Goal: Task Accomplishment & Management: Manage account settings

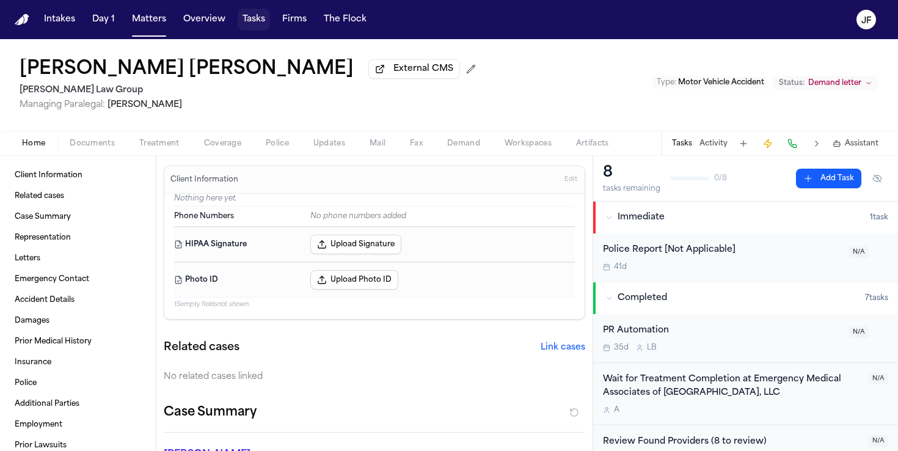
click at [246, 25] on button "Tasks" at bounding box center [254, 20] width 32 height 22
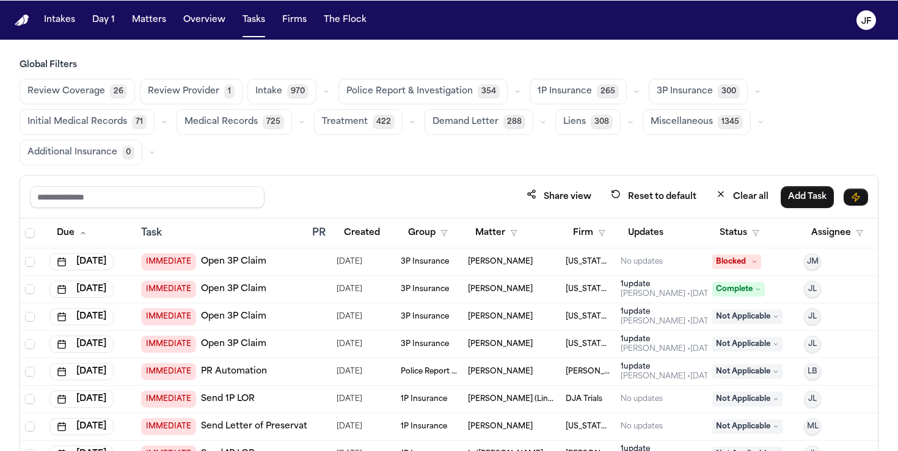
scroll to position [7, 0]
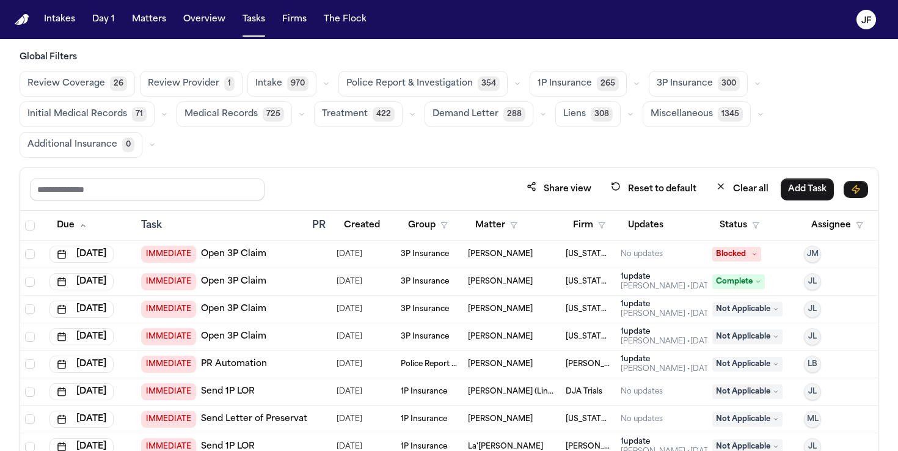
click at [511, 95] on div "Police Report & Investigation 354" at bounding box center [431, 84] width 186 height 26
click at [511, 89] on button "button" at bounding box center [517, 83] width 15 height 15
click at [423, 89] on span "Police Report & Investigation" at bounding box center [409, 84] width 126 height 12
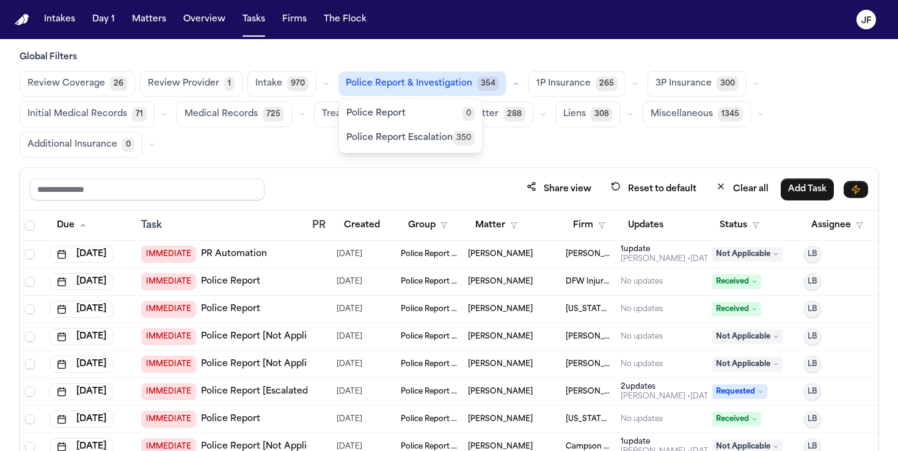
click at [619, 134] on div "Review Coverage 26 Review Provider 1 Intake 970 Police Report & Investigation 3…" at bounding box center [449, 114] width 858 height 87
click at [512, 85] on icon "button" at bounding box center [515, 83] width 7 height 7
click at [510, 85] on button "button" at bounding box center [516, 83] width 15 height 15
click at [461, 66] on div "Global Filters Review Coverage 26 Review Provider 1 Intake 970 Police Report & …" at bounding box center [449, 104] width 858 height 106
click at [437, 85] on span "Police Report & Investigation" at bounding box center [409, 84] width 126 height 12
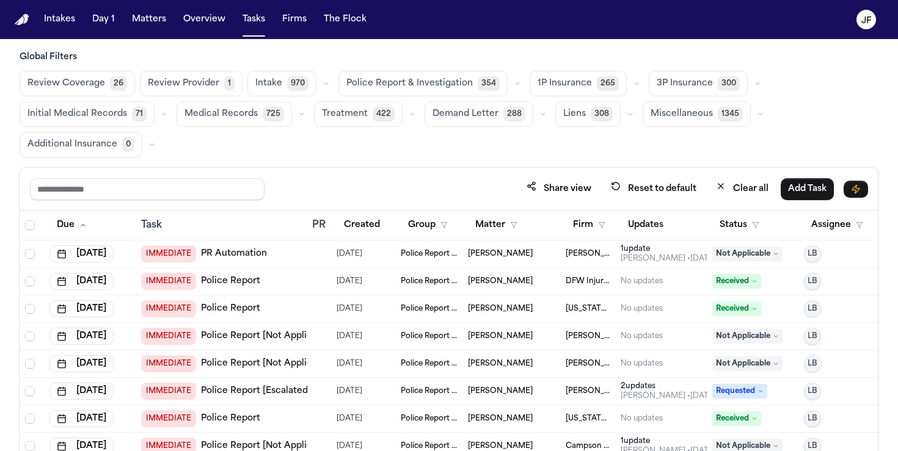
click at [437, 85] on span "Police Report & Investigation" at bounding box center [409, 84] width 126 height 12
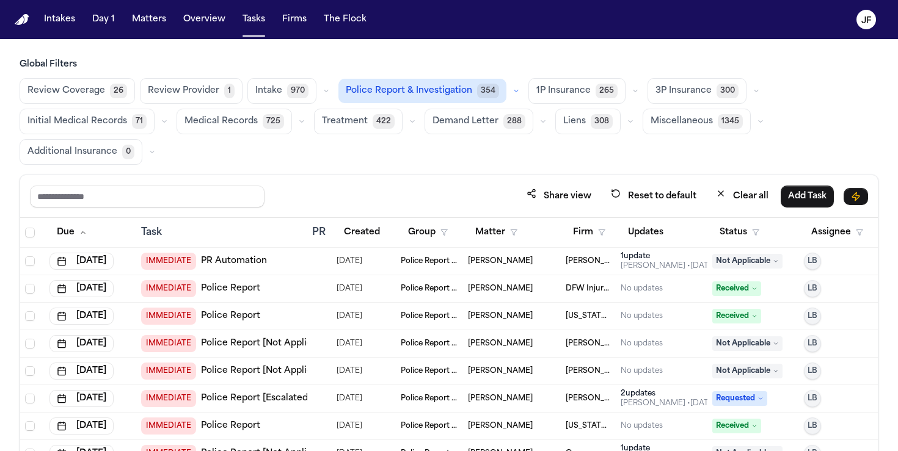
click at [628, 95] on button "button" at bounding box center [635, 91] width 15 height 15
click at [749, 96] on button "button" at bounding box center [756, 91] width 15 height 15
click at [532, 180] on div "Share view Reset to default Clear all Add Task" at bounding box center [448, 196] width 857 height 43
click at [751, 241] on button "Status" at bounding box center [739, 233] width 54 height 22
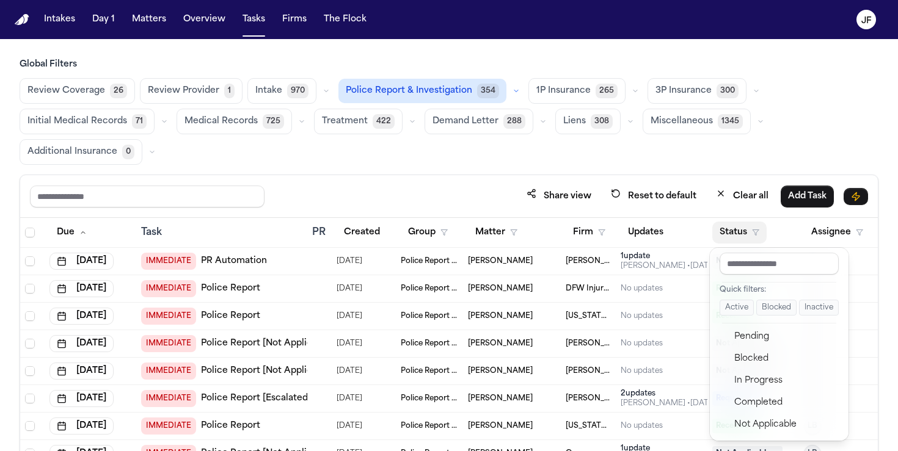
click at [729, 310] on button "Active" at bounding box center [736, 308] width 34 height 16
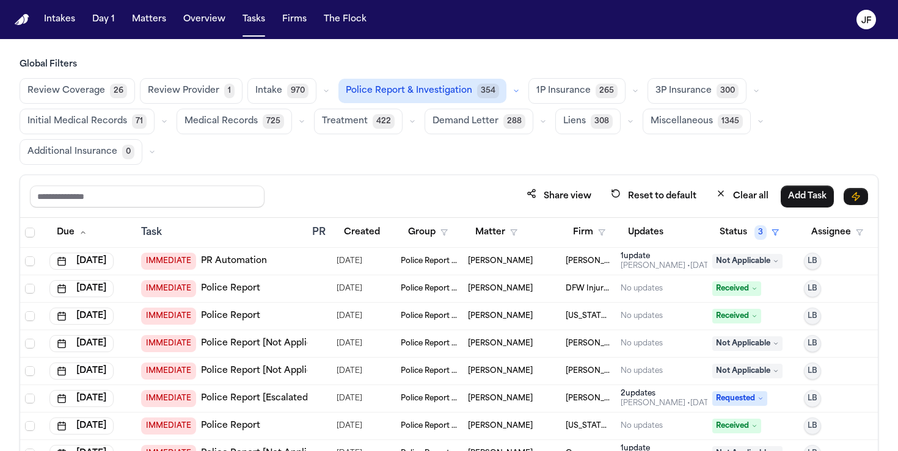
click at [647, 182] on div "Share view Reset to default Clear all Add Task" at bounding box center [448, 196] width 857 height 43
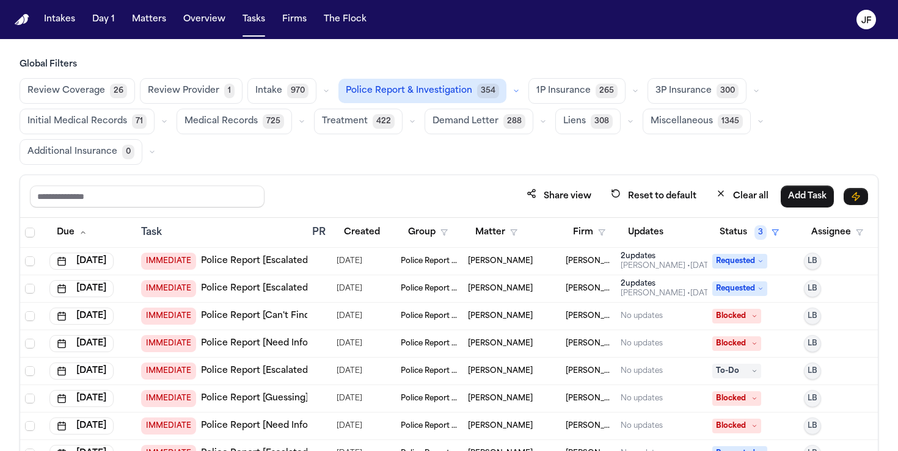
click at [586, 253] on td "[PERSON_NAME] [PERSON_NAME]" at bounding box center [587, 261] width 55 height 27
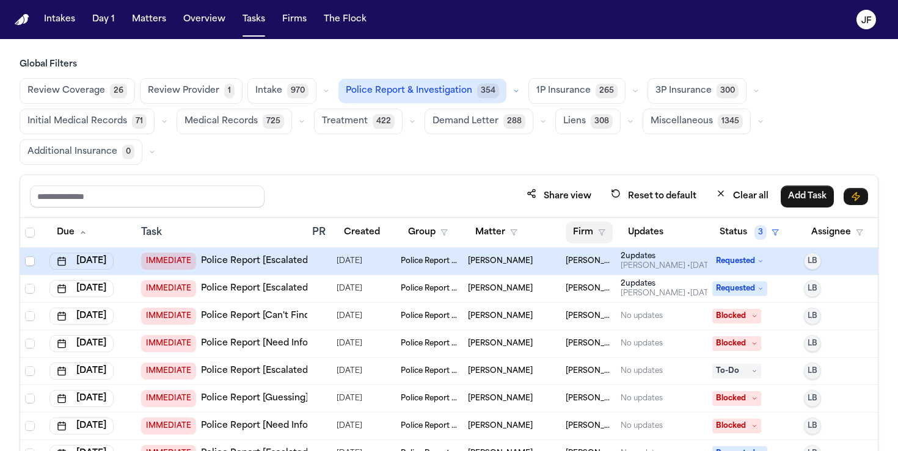
click at [601, 232] on body "Intakes Day 1 Matters Overview Tasks Firms The [PERSON_NAME] Global Filters Rev…" at bounding box center [449, 225] width 898 height 451
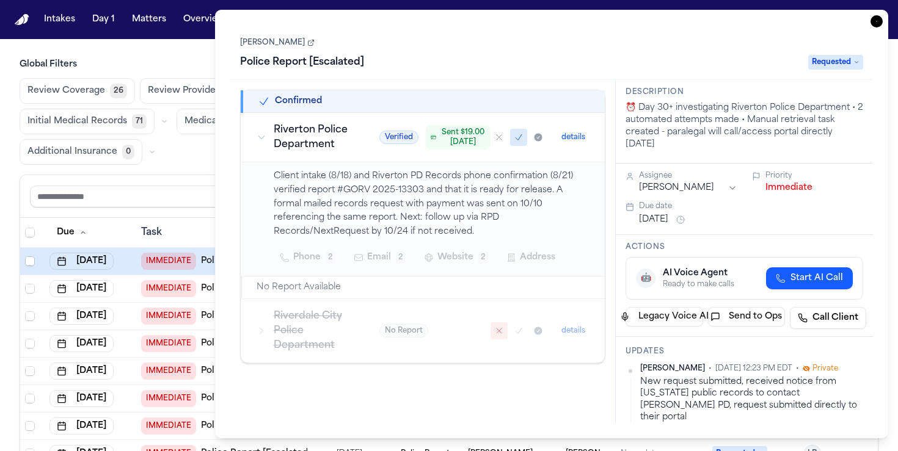
click at [878, 22] on icon "button" at bounding box center [876, 21] width 12 height 12
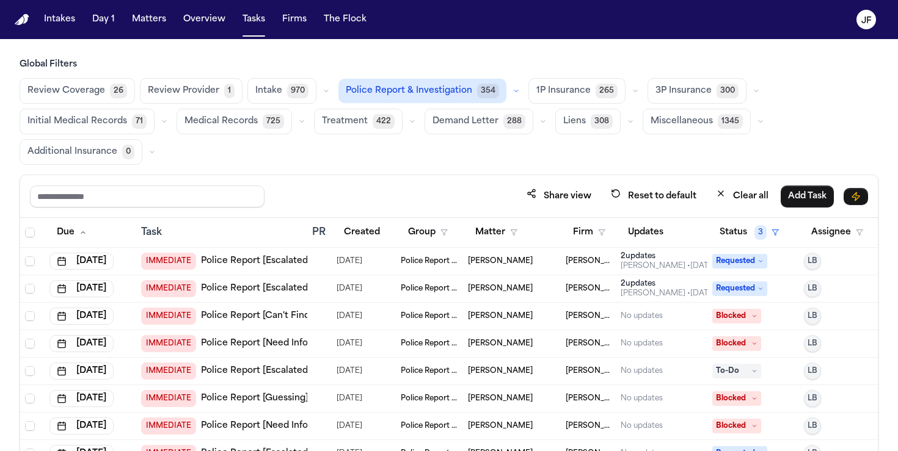
click at [340, 268] on span "[DATE]" at bounding box center [349, 261] width 26 height 17
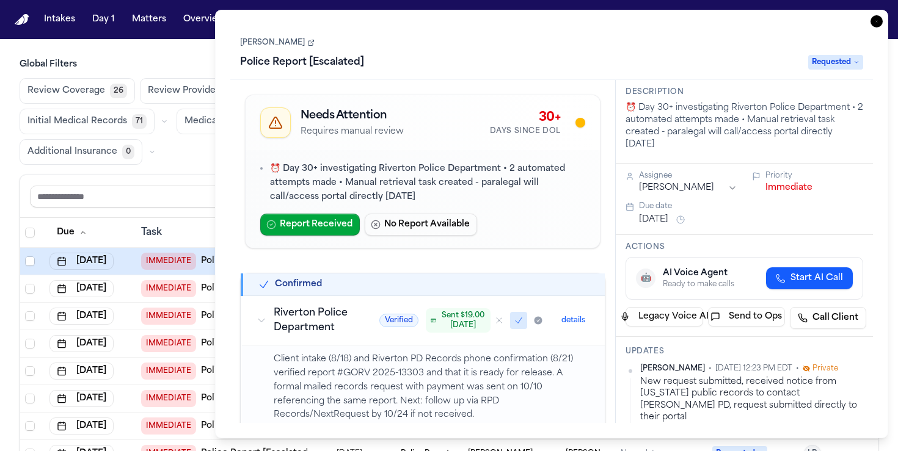
click at [875, 23] on icon "button" at bounding box center [876, 21] width 12 height 12
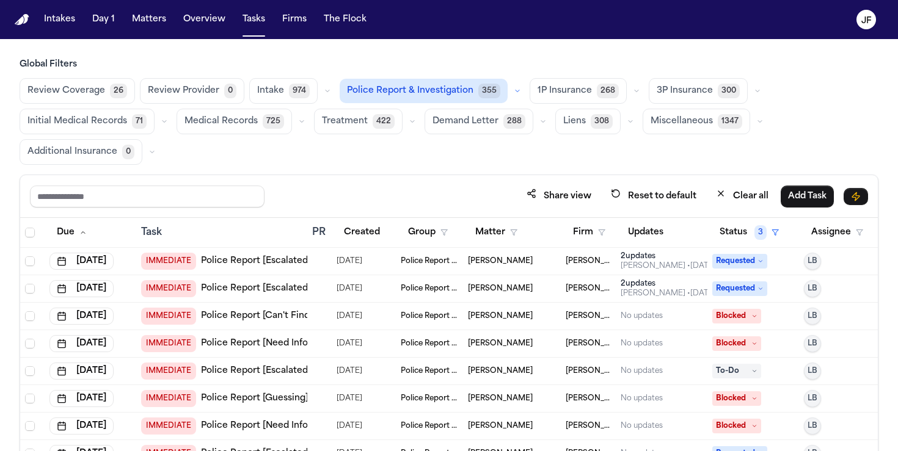
click at [281, 264] on link "Police Report [Escalated]" at bounding box center [256, 261] width 110 height 12
click at [587, 231] on button "Firm" at bounding box center [588, 233] width 47 height 22
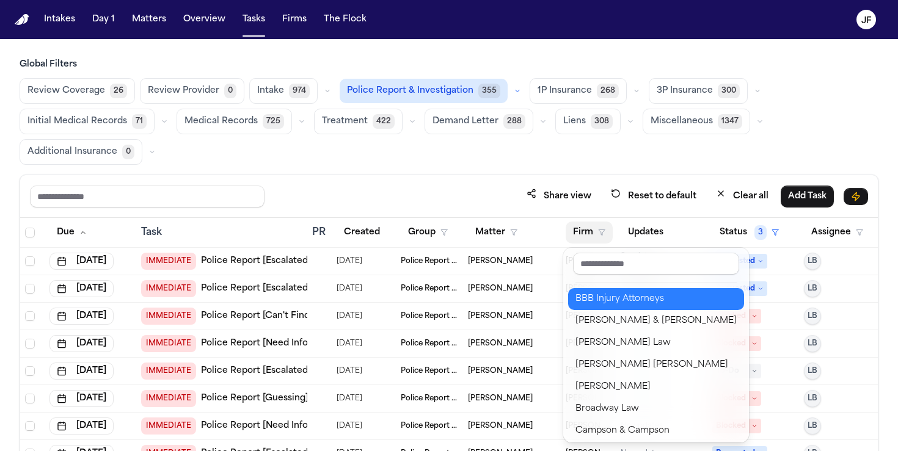
scroll to position [181, 0]
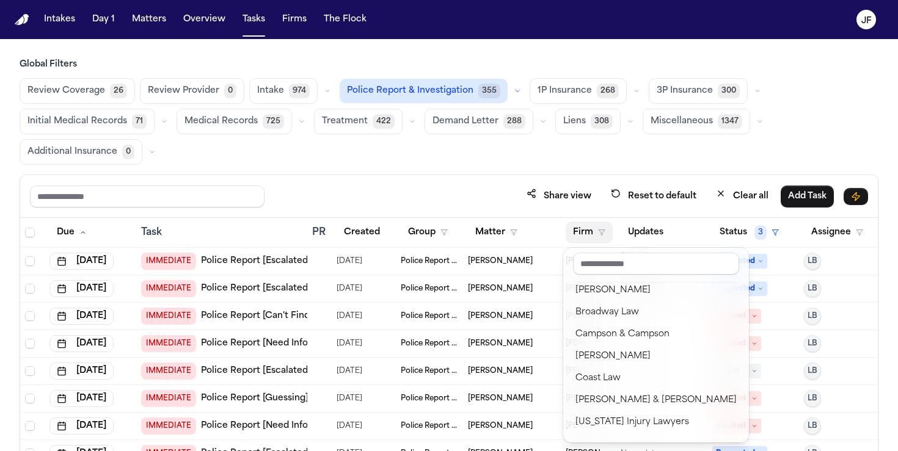
click at [471, 207] on div "Share view Reset to default Clear all Add Task Due Task PR Created Group Matter…" at bounding box center [449, 355] width 858 height 361
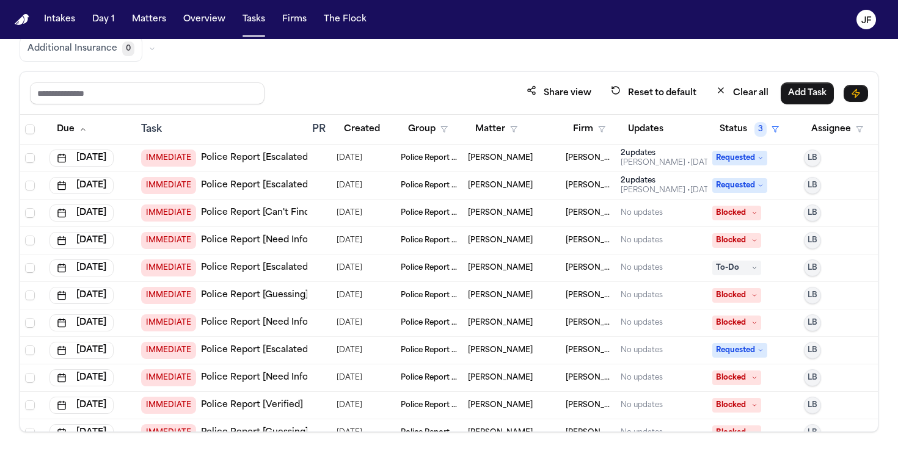
scroll to position [0, 0]
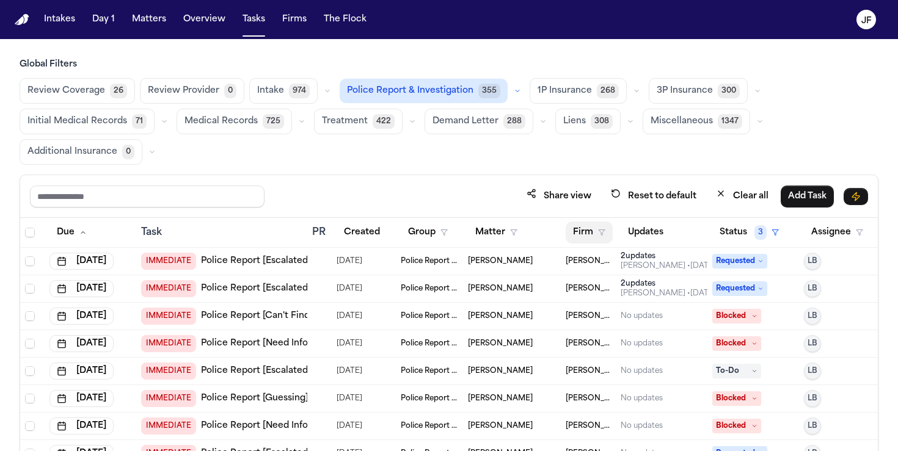
click at [576, 230] on button "Firm" at bounding box center [588, 233] width 47 height 22
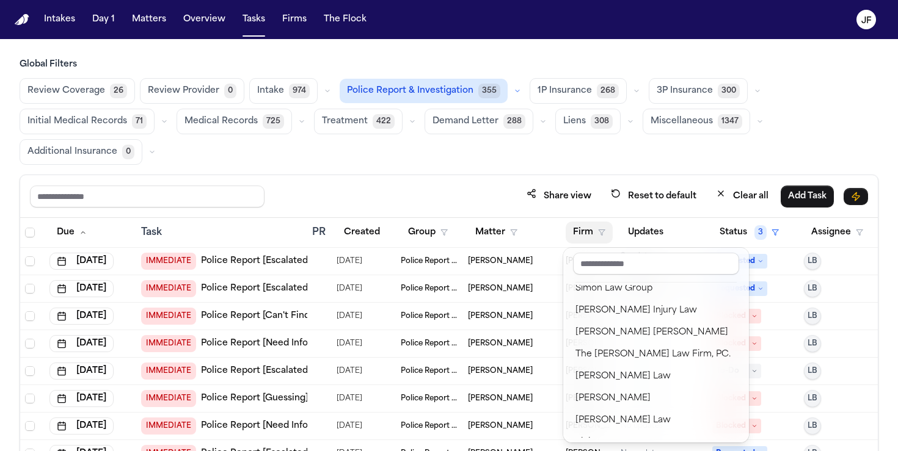
scroll to position [1540, 0]
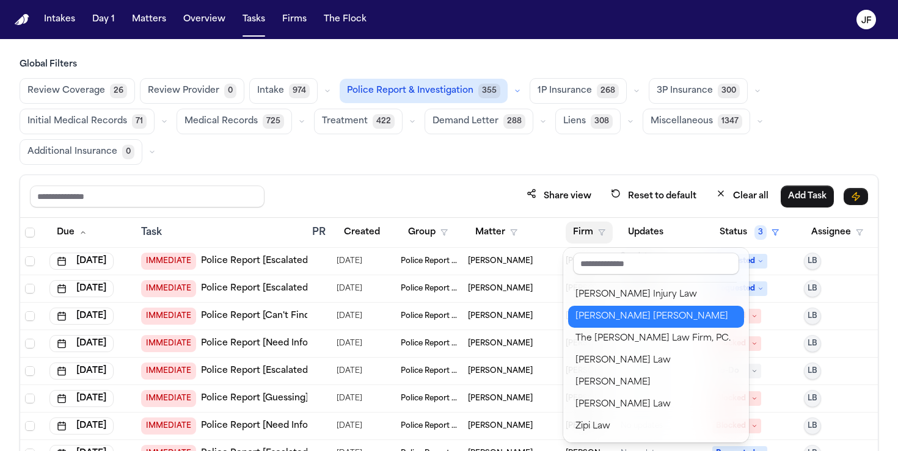
click at [596, 314] on div "[PERSON_NAME] [PERSON_NAME]" at bounding box center [655, 317] width 161 height 15
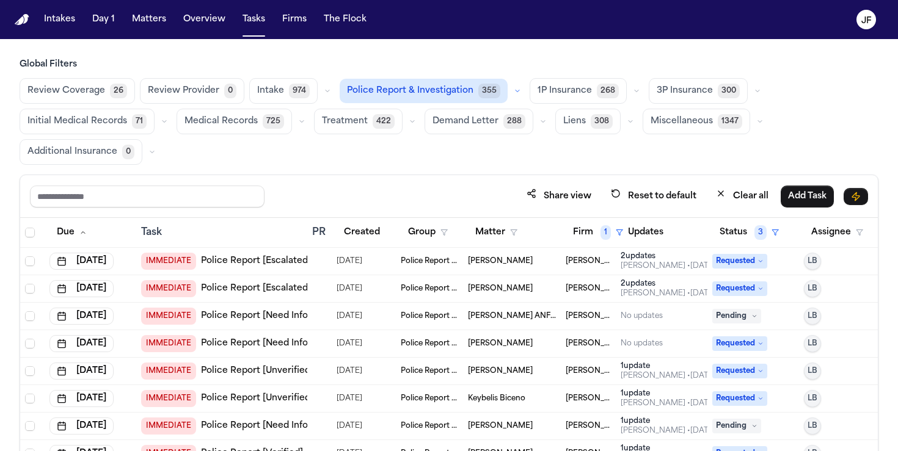
click at [503, 178] on div "Share view Reset to default Clear all Add Task" at bounding box center [448, 196] width 857 height 43
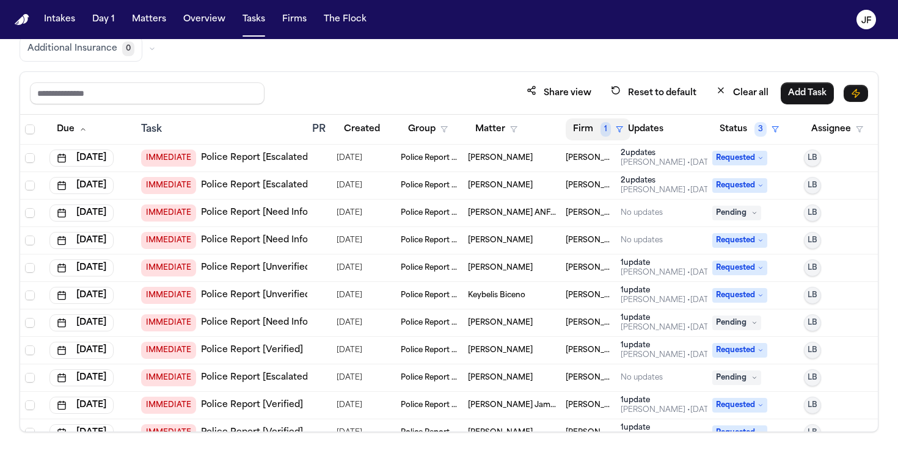
click at [595, 120] on button "Firm 1" at bounding box center [597, 129] width 65 height 22
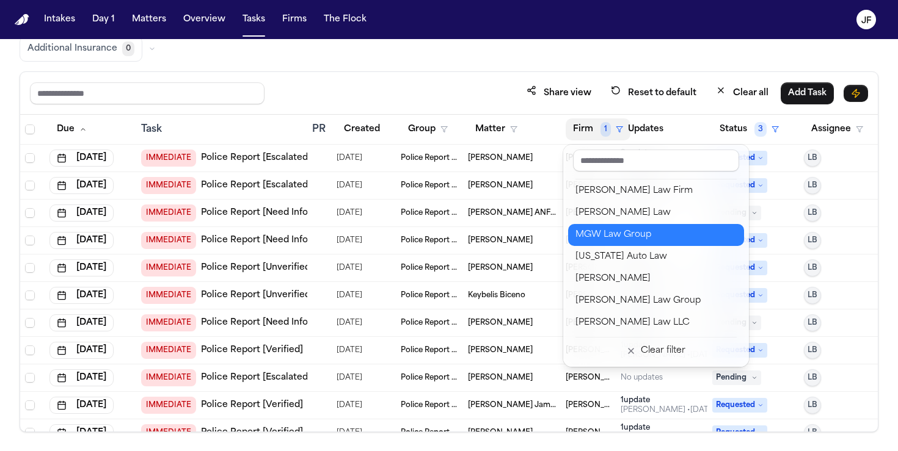
scroll to position [1125, 0]
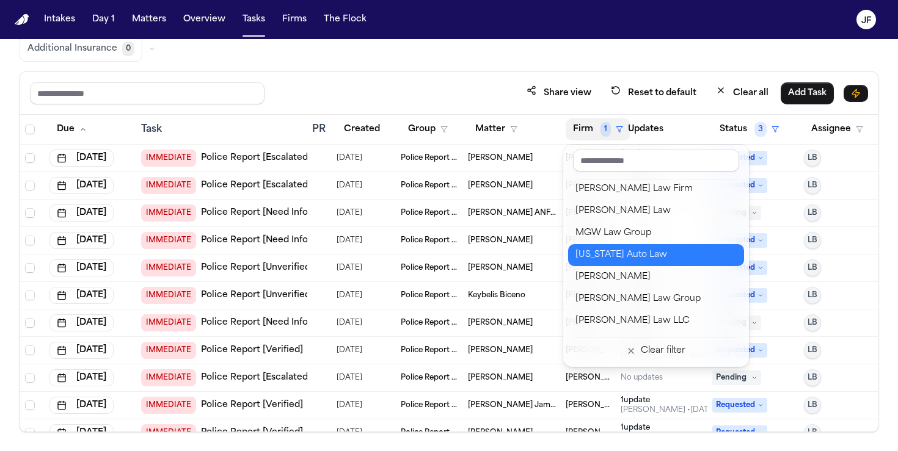
click at [609, 258] on div "[US_STATE] Auto Law" at bounding box center [655, 255] width 161 height 15
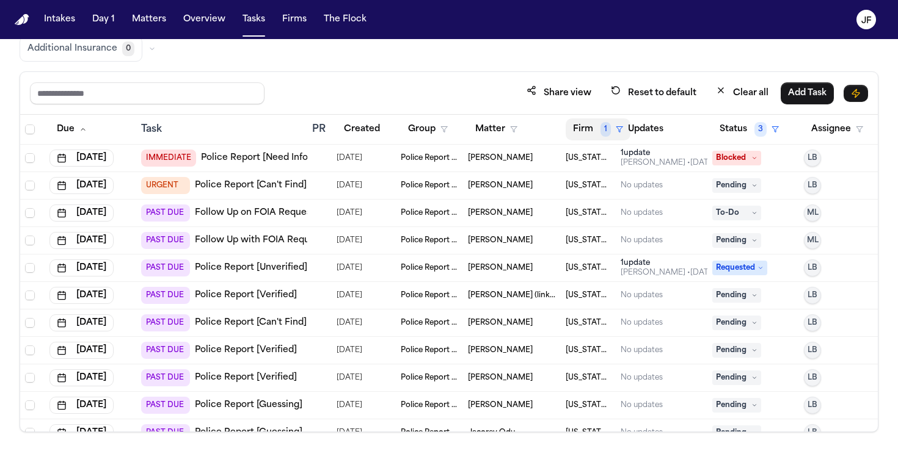
click at [597, 129] on button "Firm 1" at bounding box center [597, 129] width 65 height 22
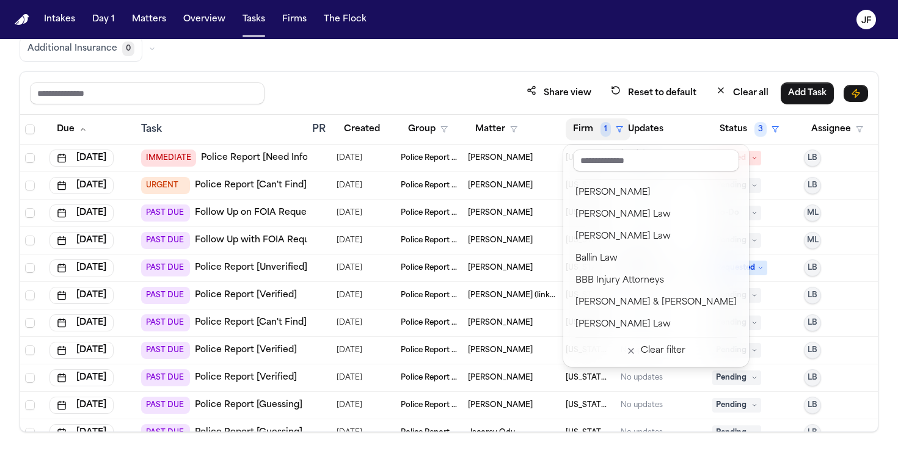
click at [457, 52] on div "Global Filters Review Coverage 26 Review Provider 0 Intake 974 Police Report & …" at bounding box center [449, 193] width 858 height 477
